Goal: Use online tool/utility: Utilize a website feature to perform a specific function

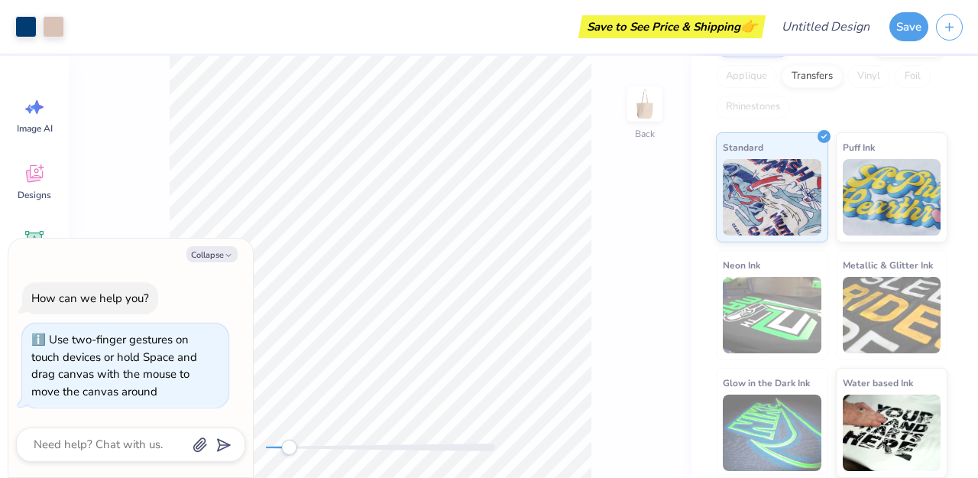
drag, startPoint x: 265, startPoint y: 449, endPoint x: 287, endPoint y: 446, distance: 21.5
click at [287, 446] on div "Accessibility label" at bounding box center [288, 446] width 15 height 15
click at [211, 246] on button "Collapse" at bounding box center [211, 254] width 51 height 16
type textarea "x"
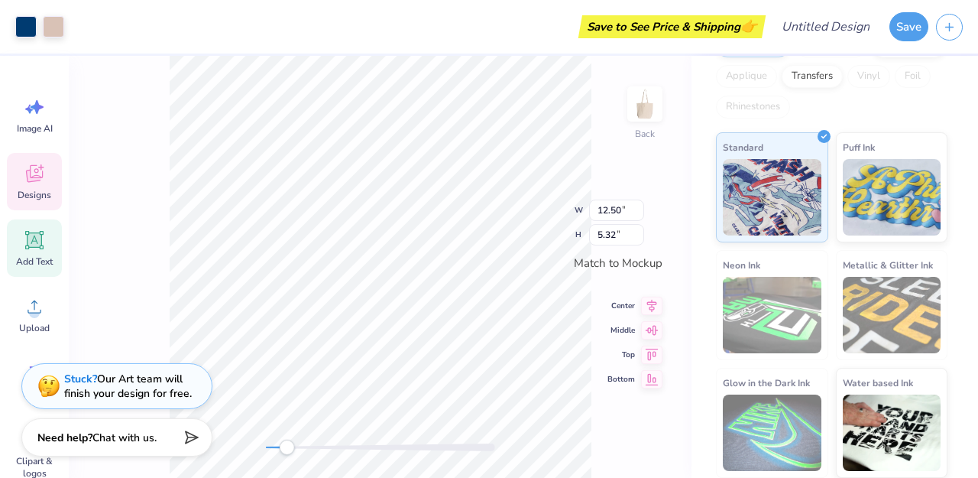
click at [36, 244] on icon at bounding box center [35, 240] width 15 height 15
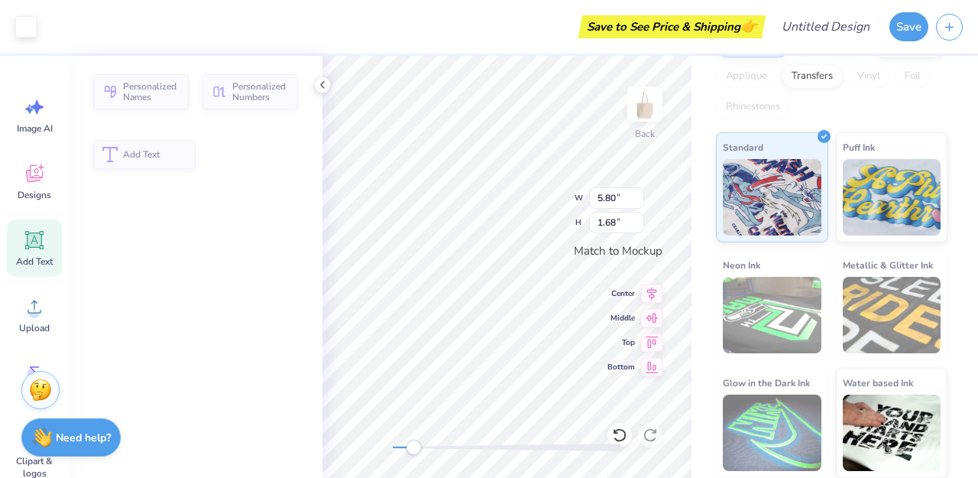
type input "5.80"
type input "1.68"
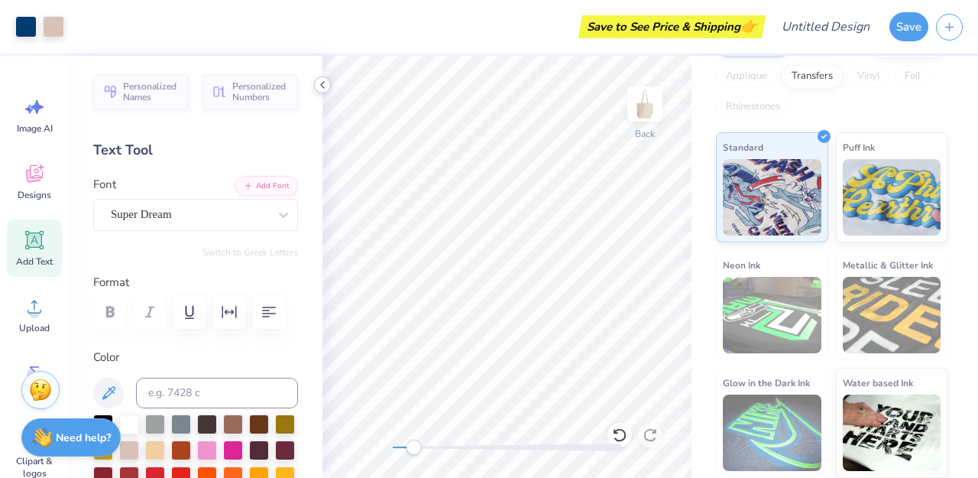
click at [321, 84] on polyline at bounding box center [322, 85] width 3 height 6
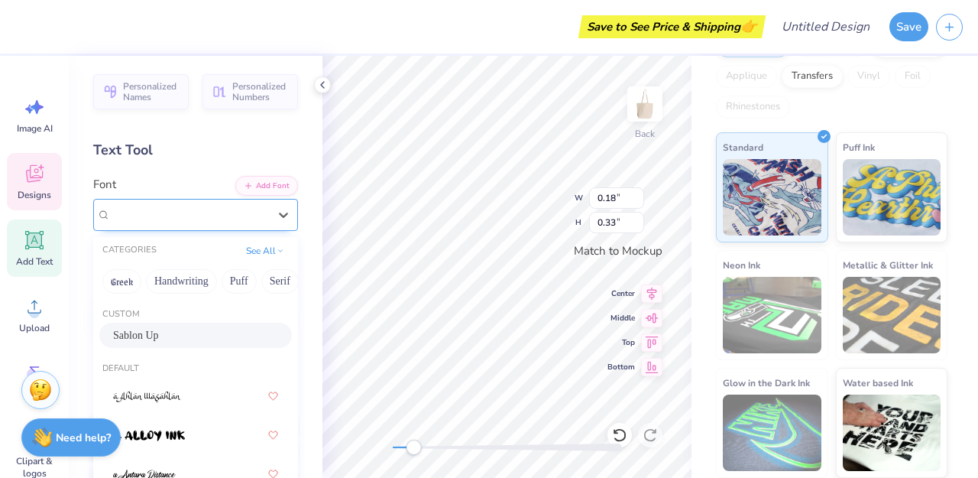
click at [258, 214] on div "Sablon Up" at bounding box center [189, 215] width 160 height 24
click at [258, 216] on div "Sablon Up" at bounding box center [189, 215] width 157 height 18
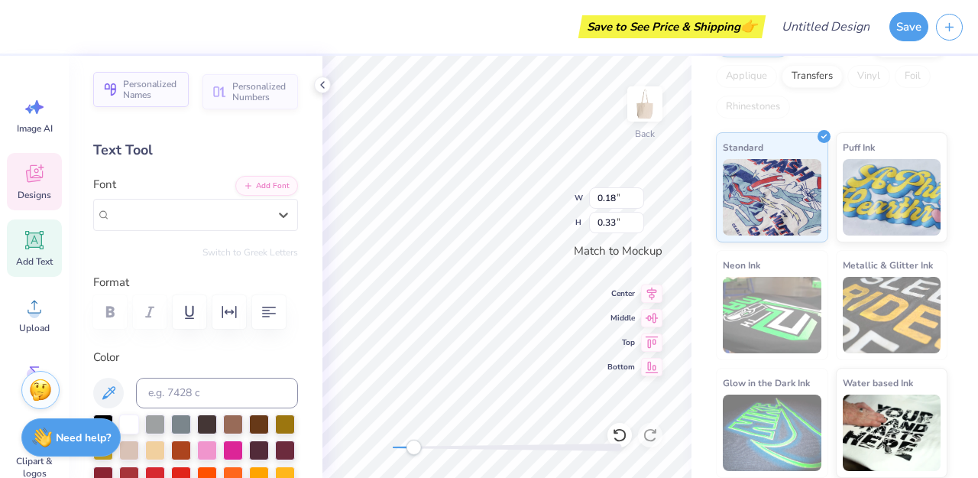
click at [164, 96] on span "Personalized Names" at bounding box center [151, 89] width 57 height 21
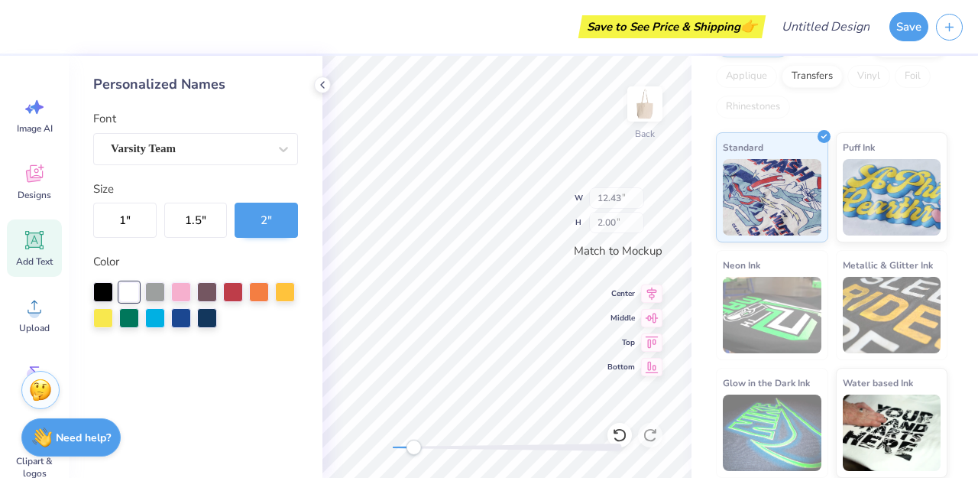
type input "12.43"
type input "2.00"
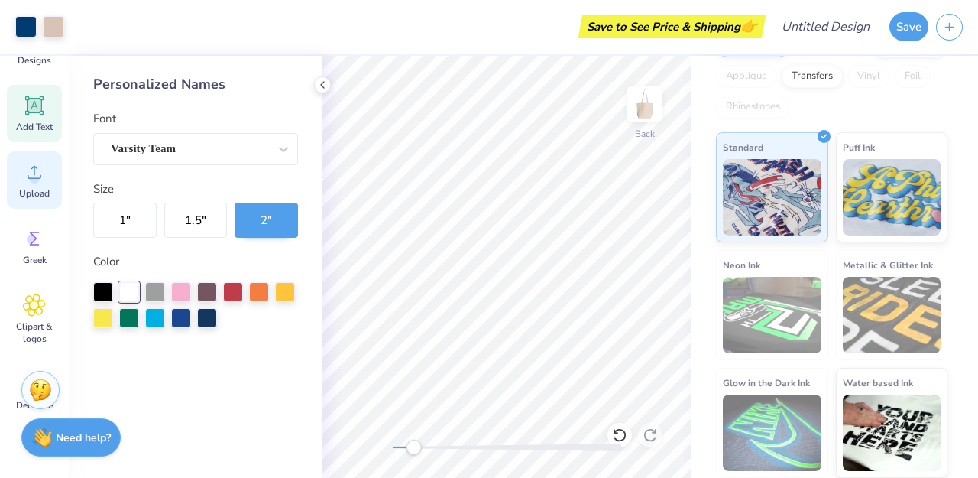
scroll to position [192, 0]
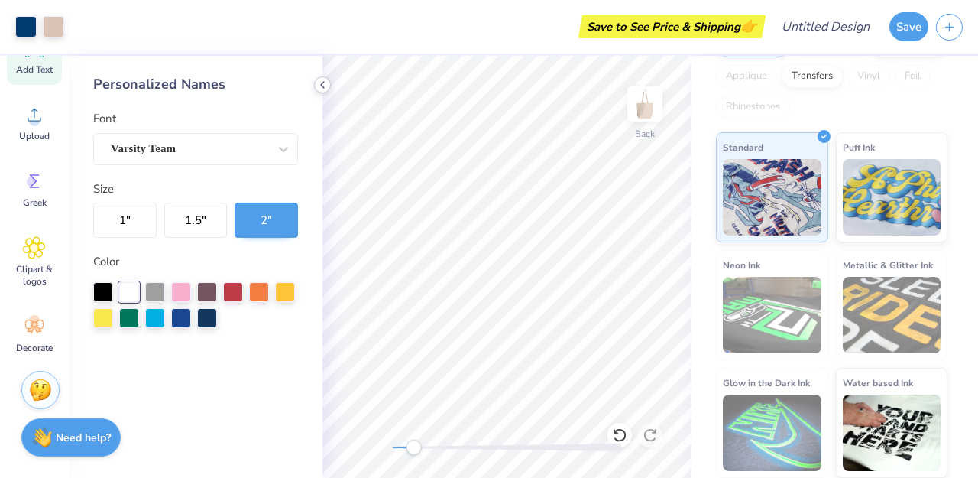
click at [326, 81] on icon at bounding box center [322, 85] width 12 height 12
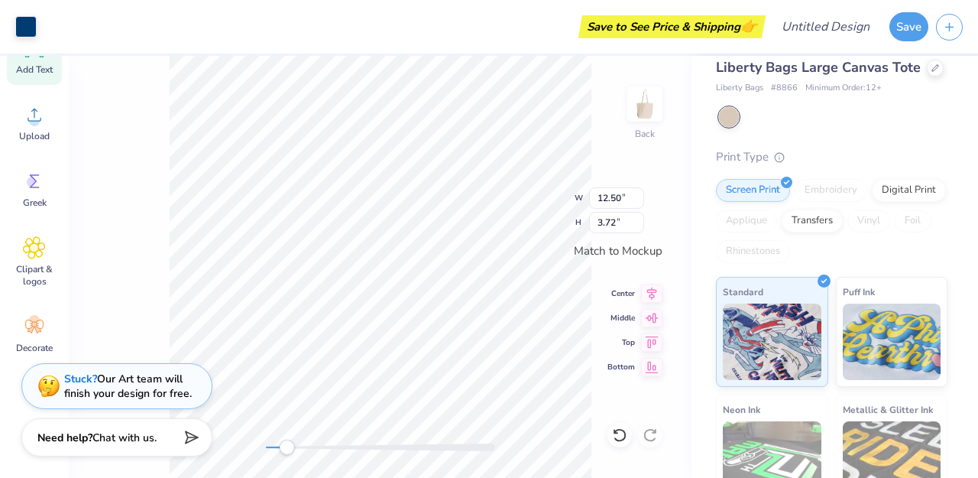
scroll to position [0, 0]
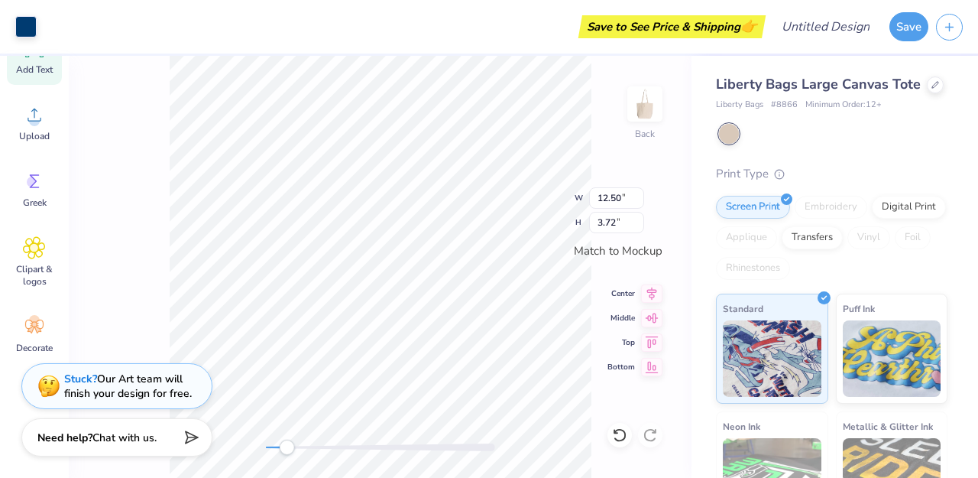
click at [628, 151] on div "Back W 12.50 12.50 " H 3.72 3.72 " Match to [GEOGRAPHIC_DATA] Middle Top Bottom" at bounding box center [380, 267] width 623 height 422
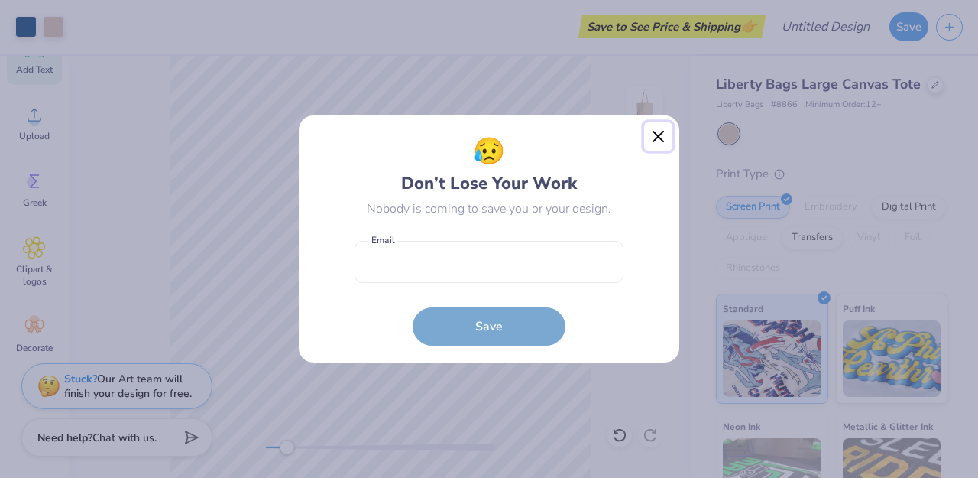
click at [649, 141] on button "Close" at bounding box center [658, 136] width 29 height 29
